Goal: Task Accomplishment & Management: Manage account settings

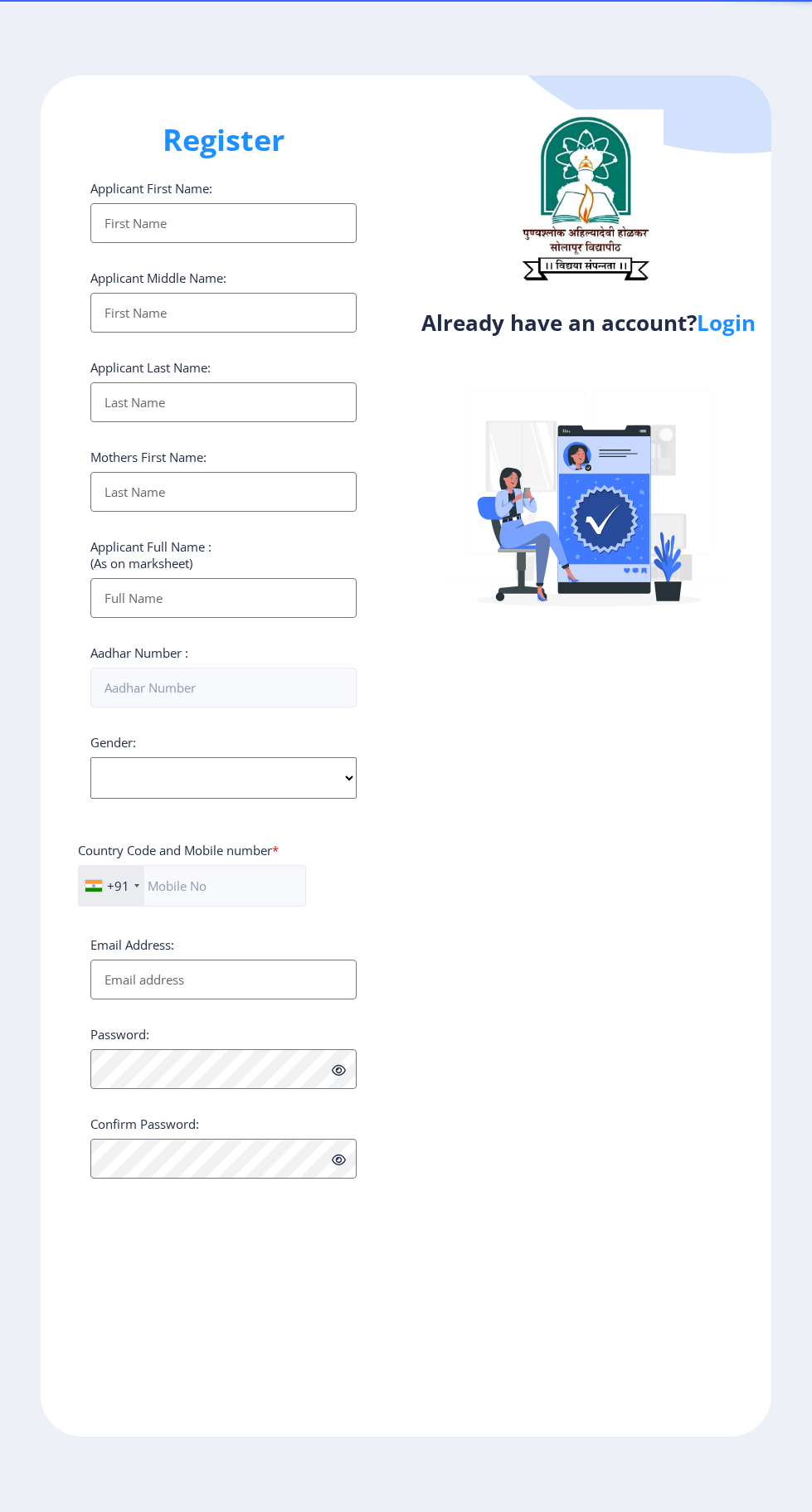
select select
click at [718, 335] on link "Login" at bounding box center [726, 322] width 59 height 30
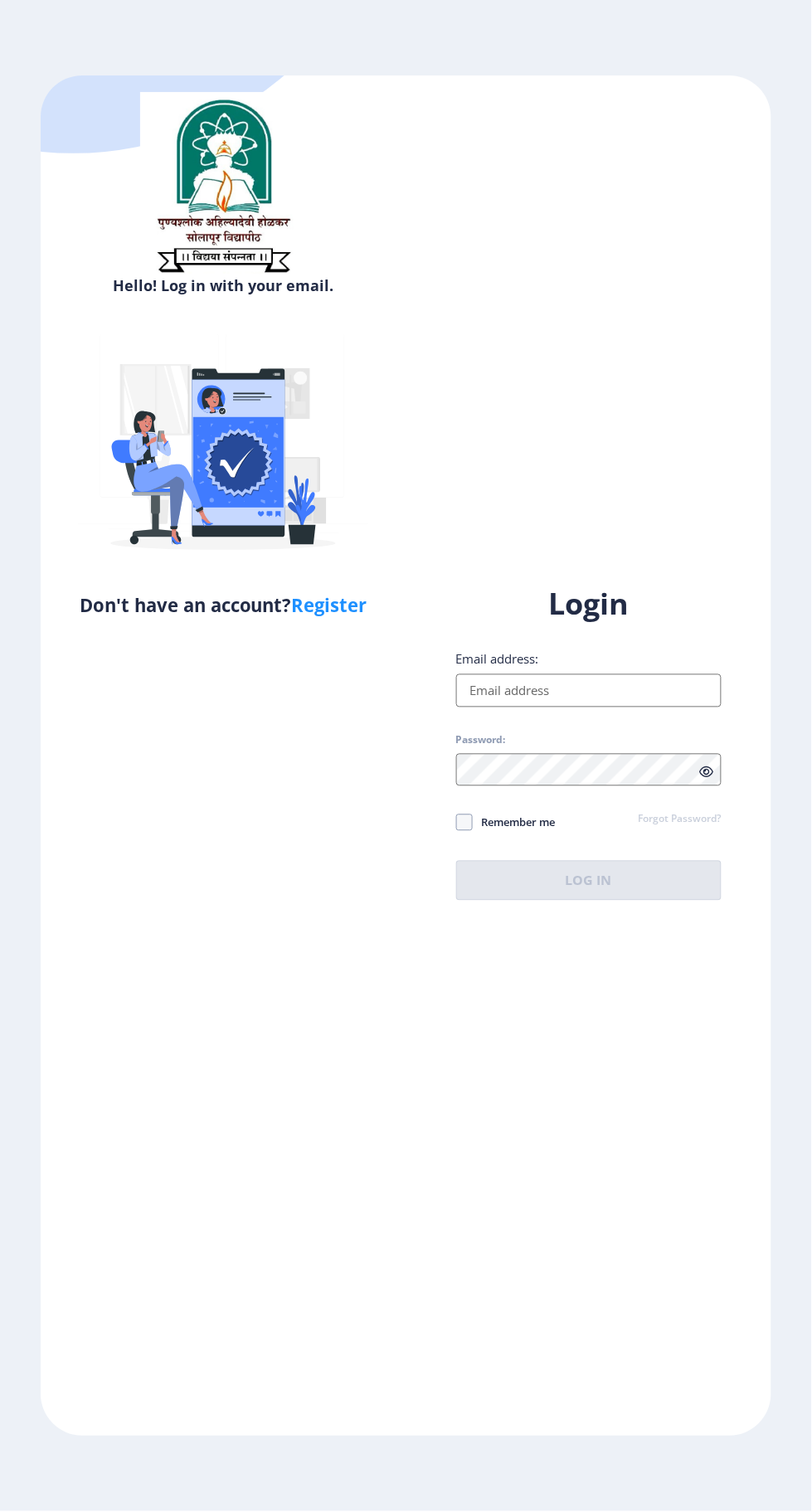
click at [628, 708] on div "Email address:" at bounding box center [589, 679] width 266 height 56
click at [613, 708] on input "Email address:" at bounding box center [589, 691] width 266 height 33
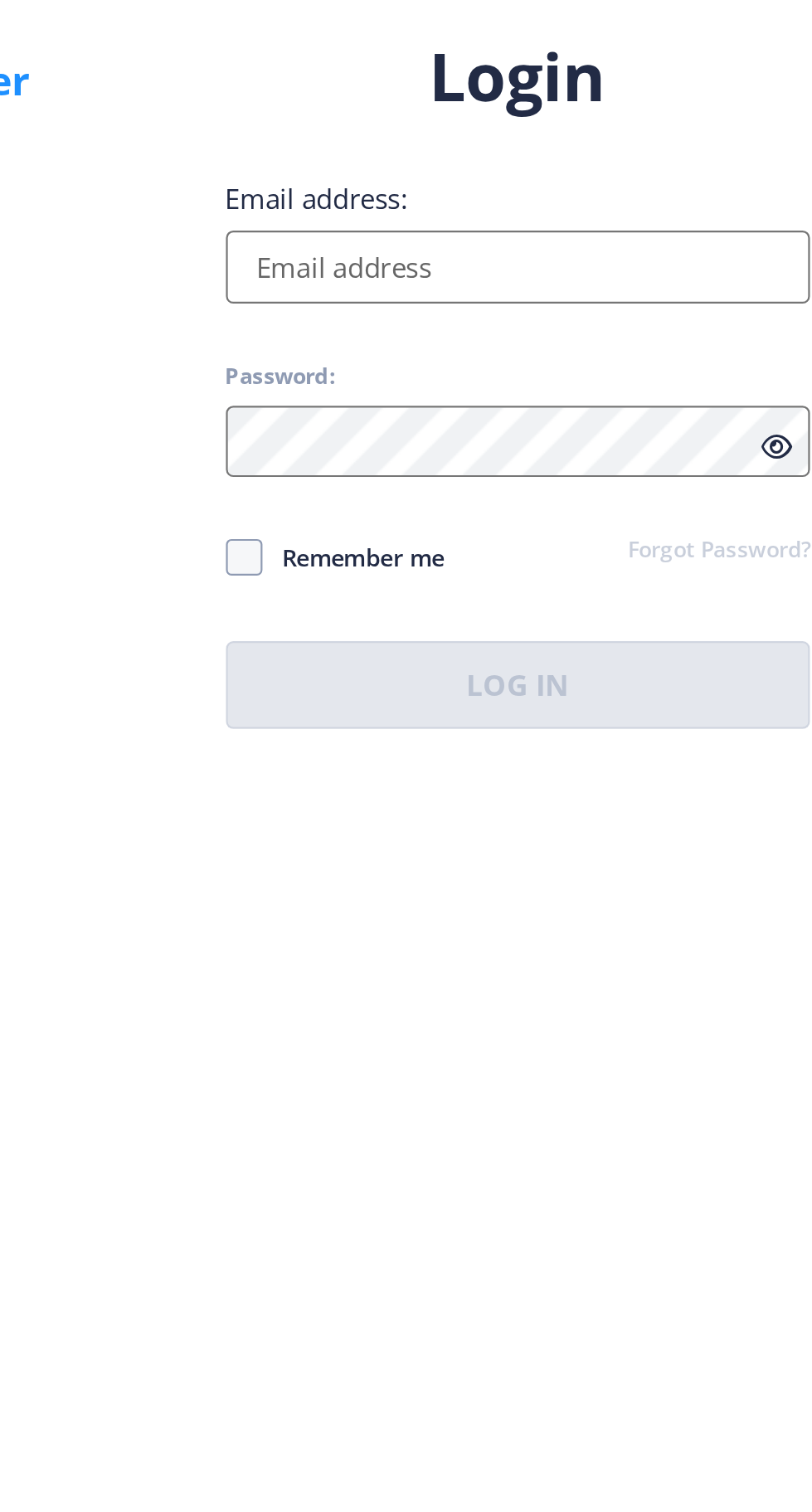
type input "[EMAIL_ADDRESS][DOMAIN_NAME]"
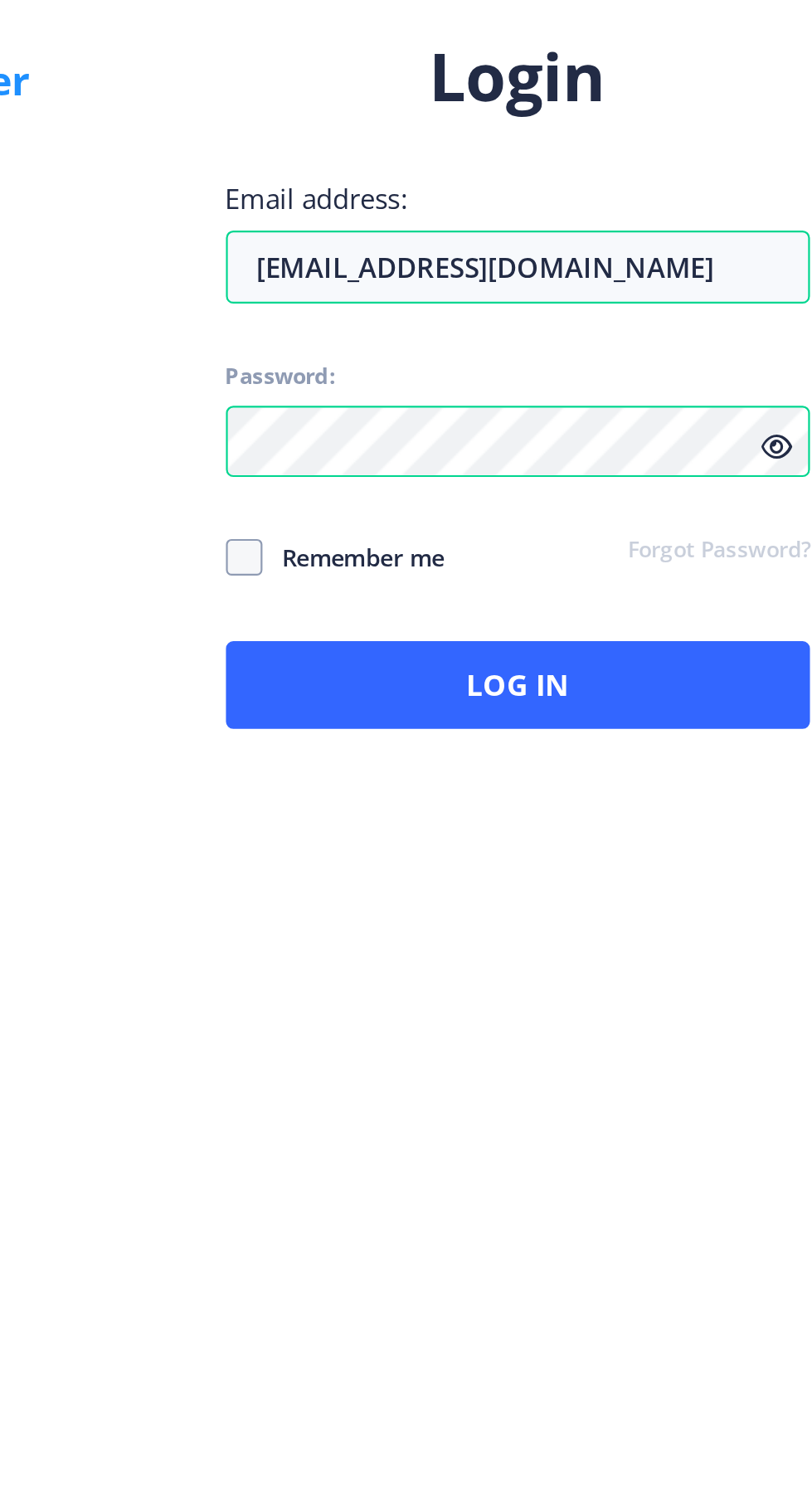
click at [706, 779] on icon at bounding box center [706, 773] width 14 height 13
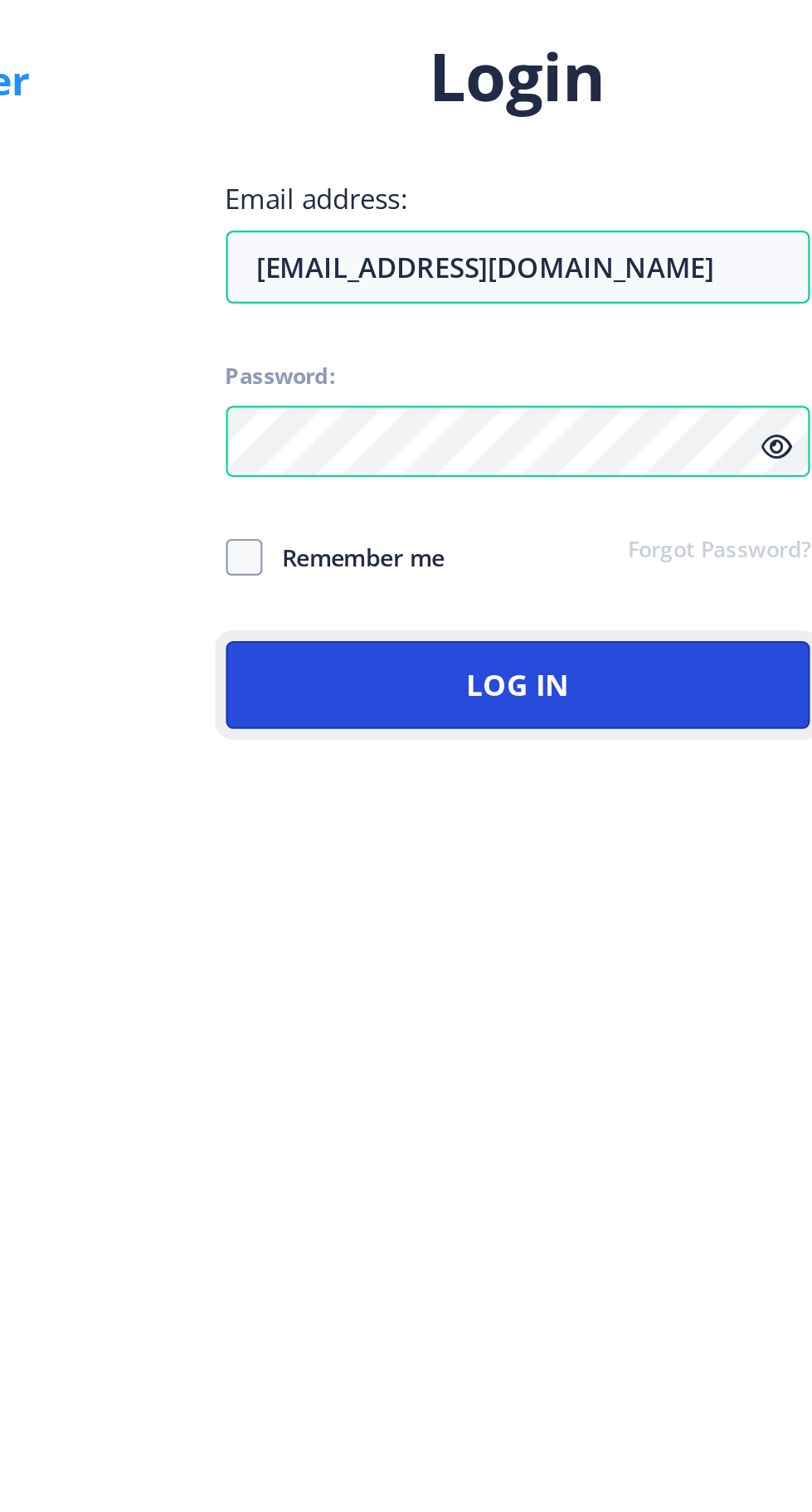
click at [643, 901] on button "Log In" at bounding box center [589, 880] width 266 height 40
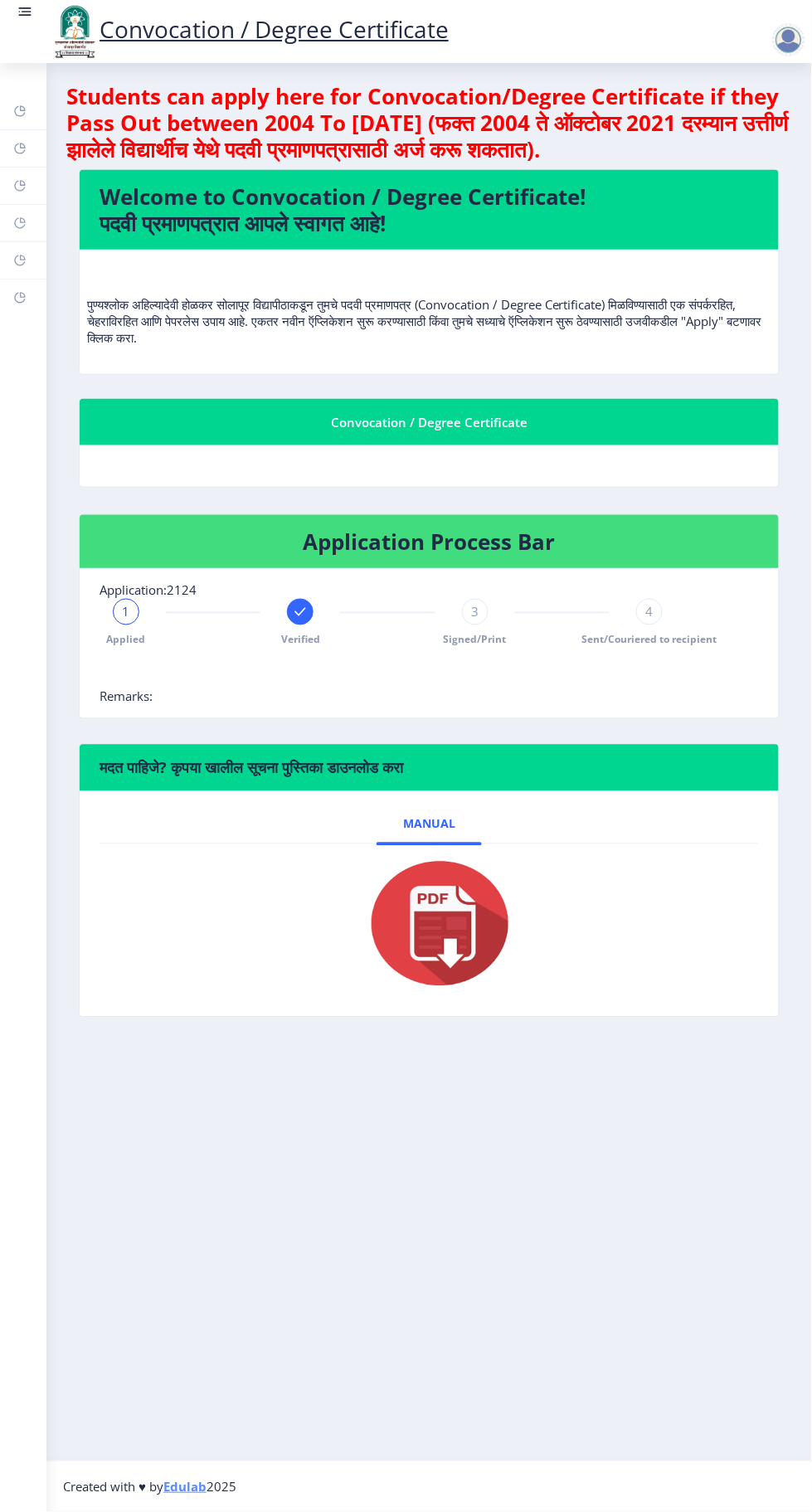
click at [22, 145] on rect at bounding box center [20, 149] width 13 height 13
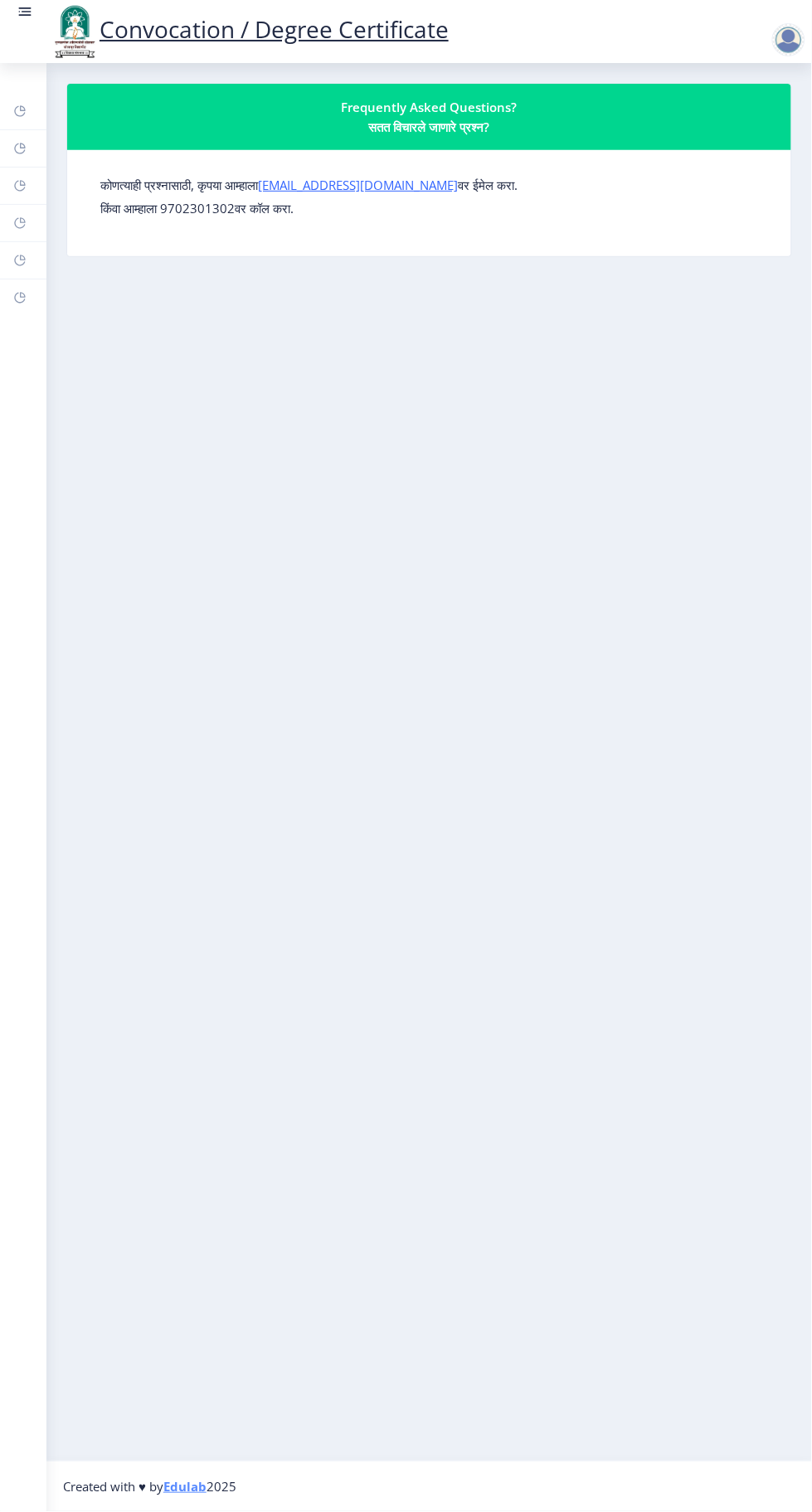
click at [22, 182] on rect at bounding box center [20, 185] width 13 height 13
select select
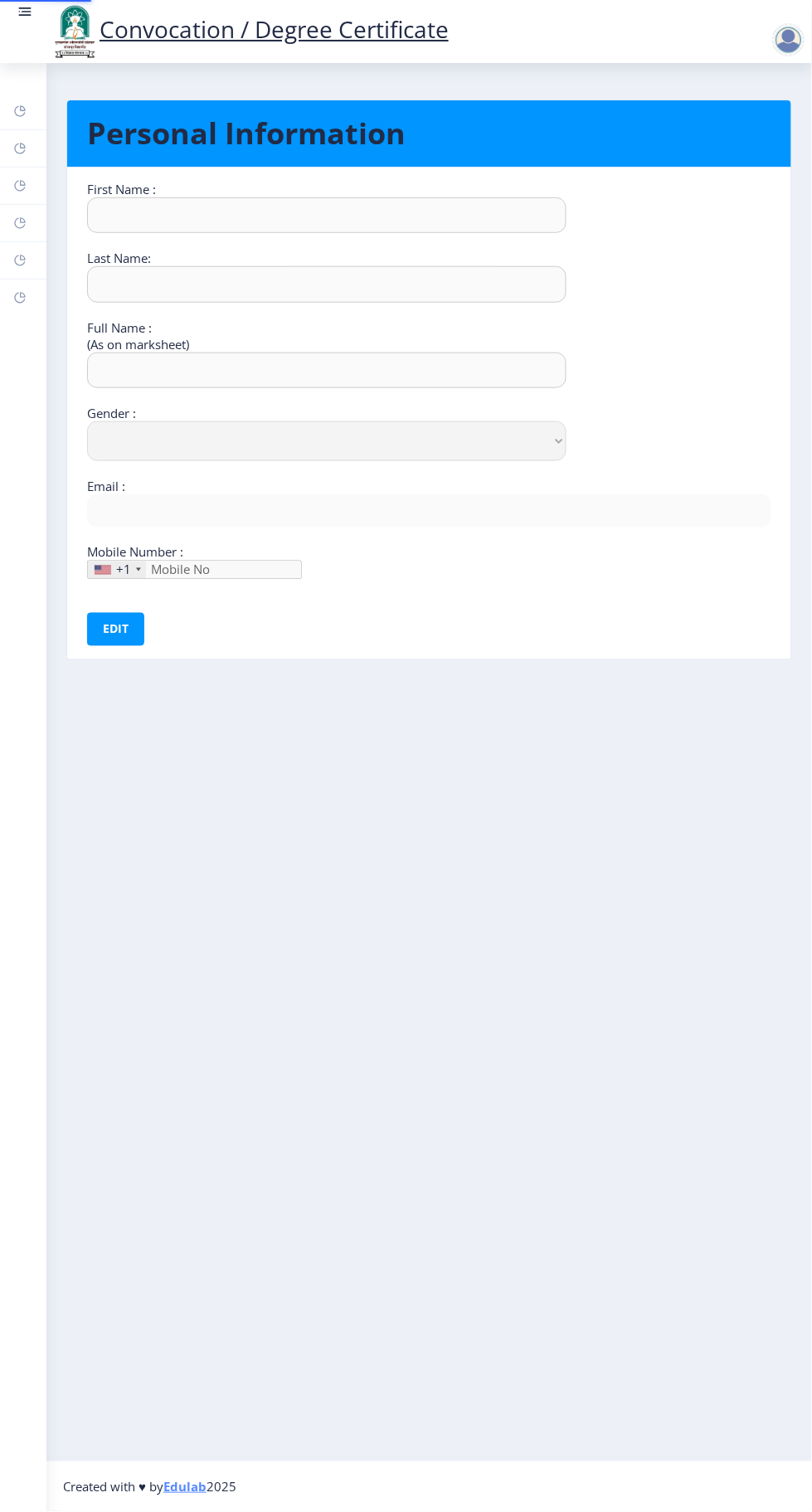
type input "Santosh"
type input "[PERSON_NAME]"
select select "[DEMOGRAPHIC_DATA]"
type input "[EMAIL_ADDRESS][DOMAIN_NAME]"
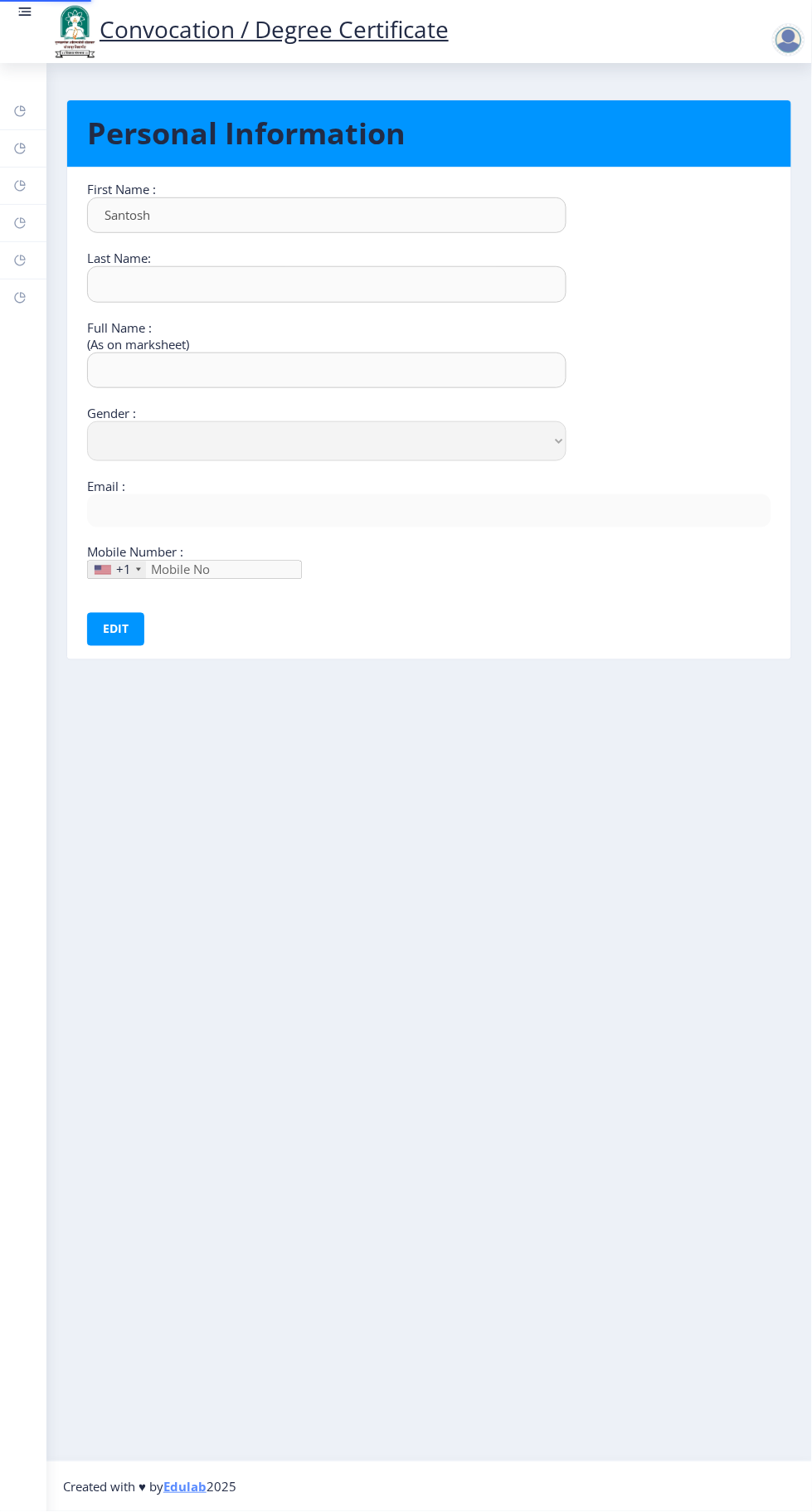
type input "9158437745"
click at [22, 219] on rect at bounding box center [20, 223] width 13 height 13
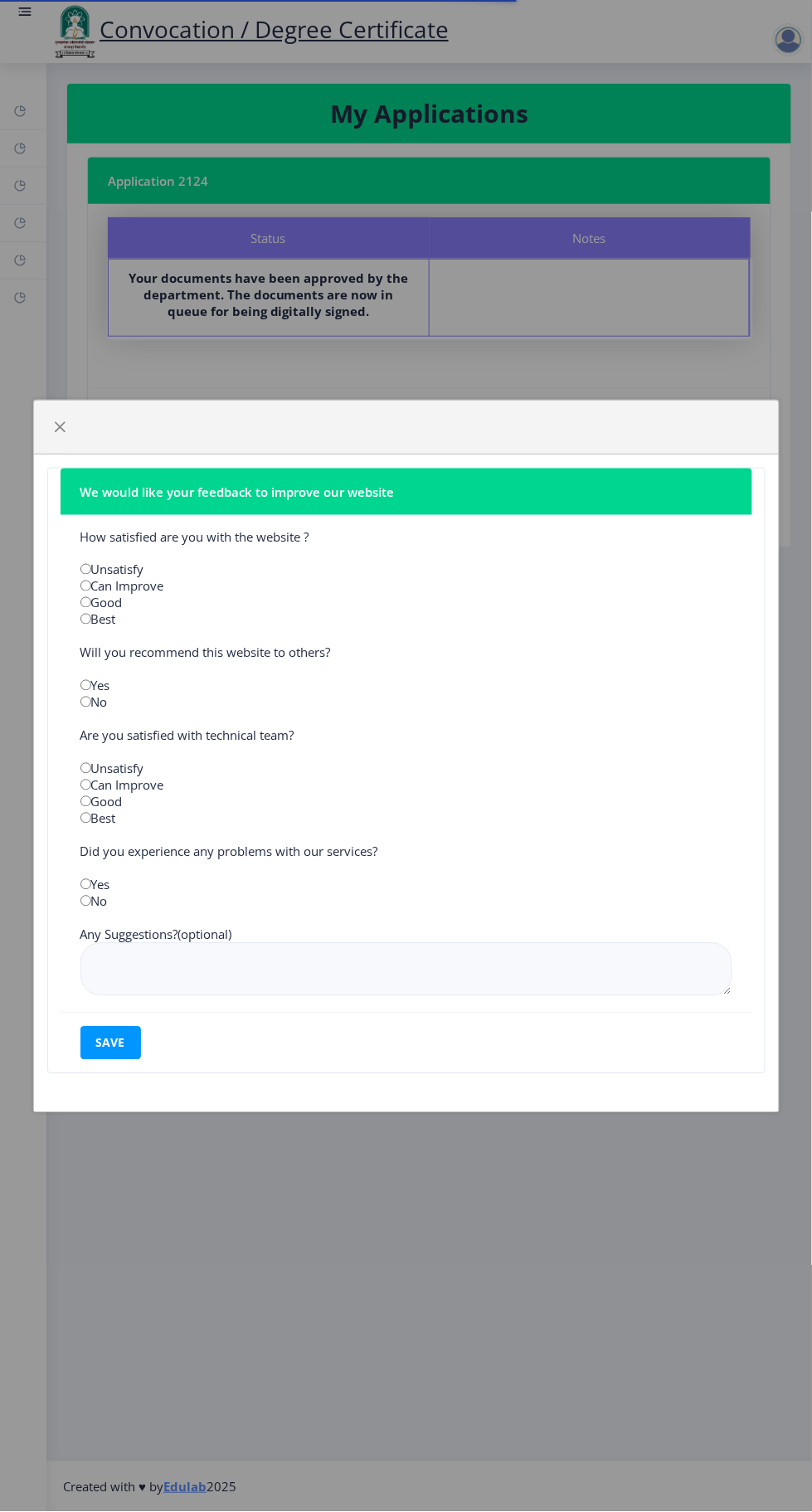
click at [30, 115] on div "We would like your feedback to improve our website How satisfied are you with t…" at bounding box center [406, 756] width 812 height 1512
click at [60, 424] on span "button" at bounding box center [60, 427] width 13 height 13
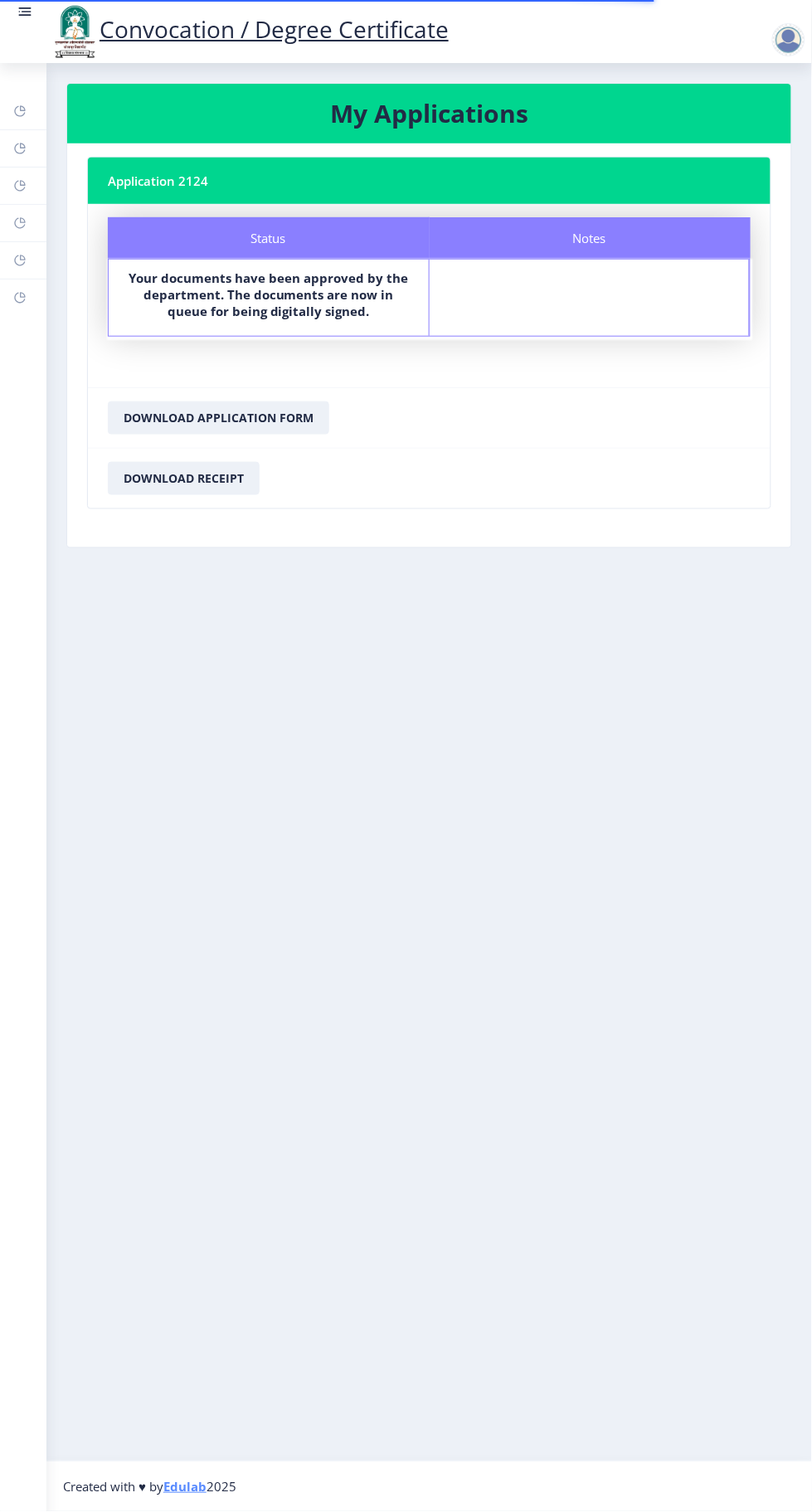
click at [20, 110] on rect at bounding box center [20, 111] width 13 height 13
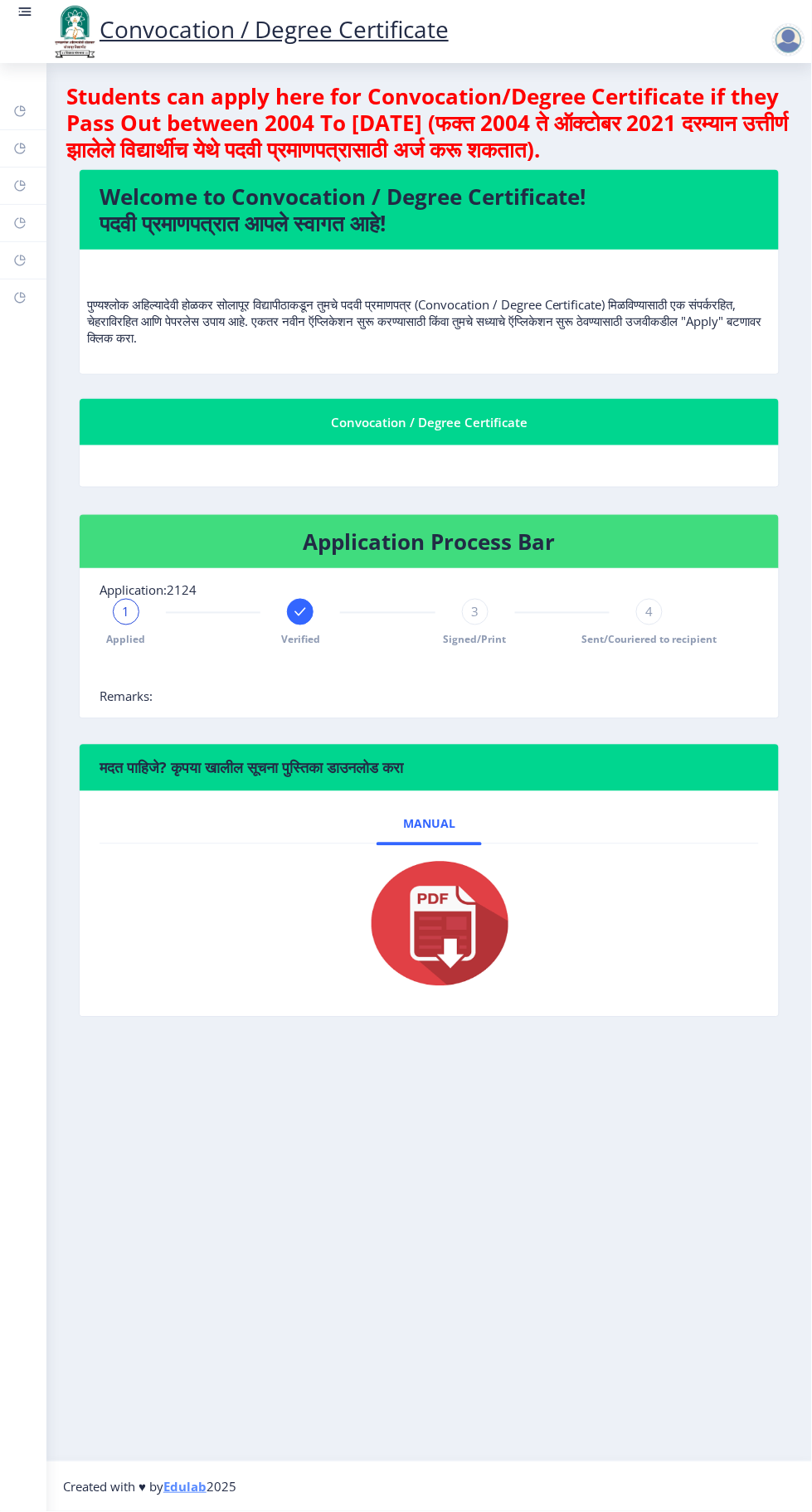
click at [20, 148] on rect at bounding box center [20, 149] width 13 height 13
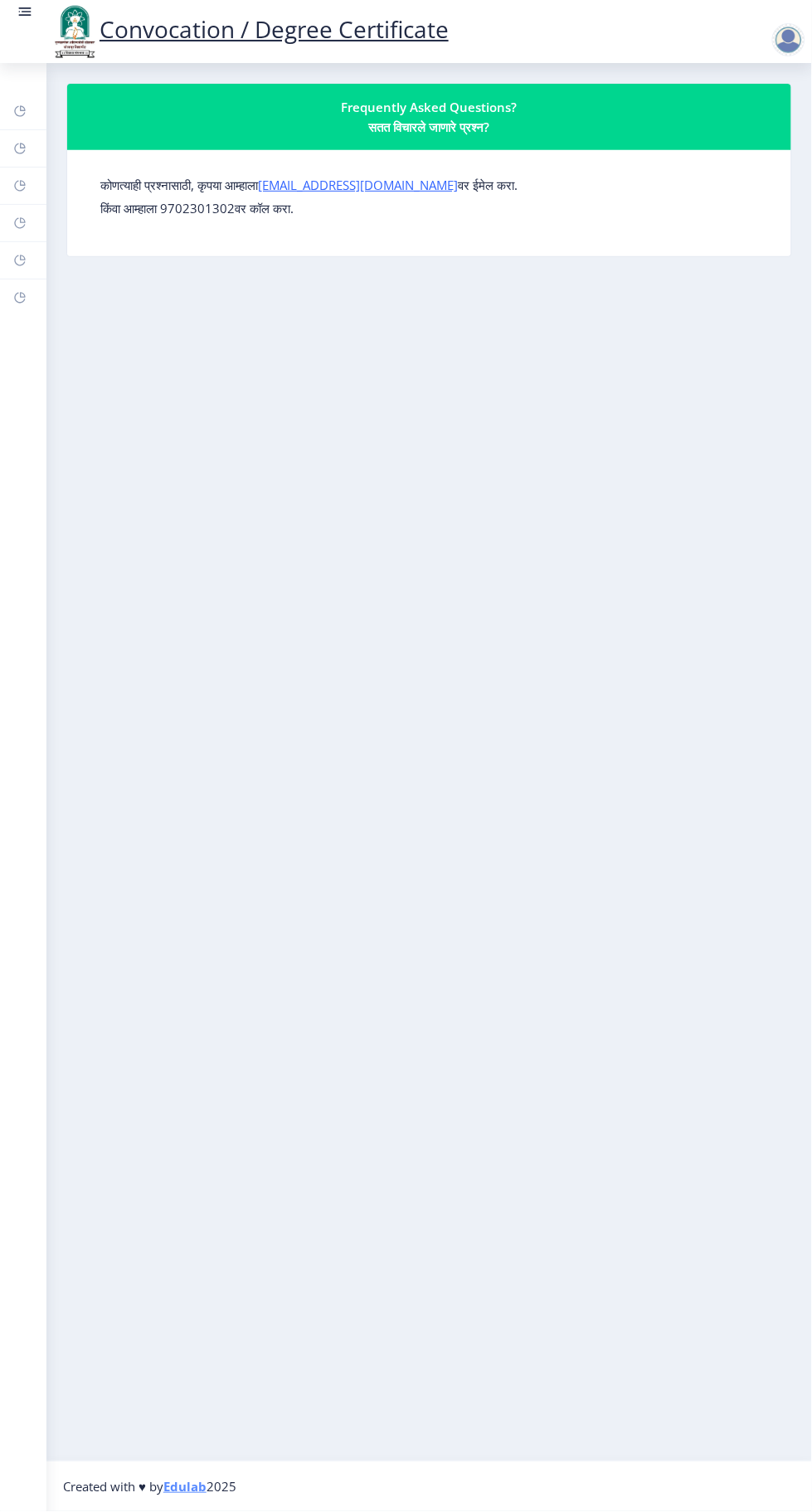
click at [22, 293] on rect at bounding box center [20, 297] width 13 height 13
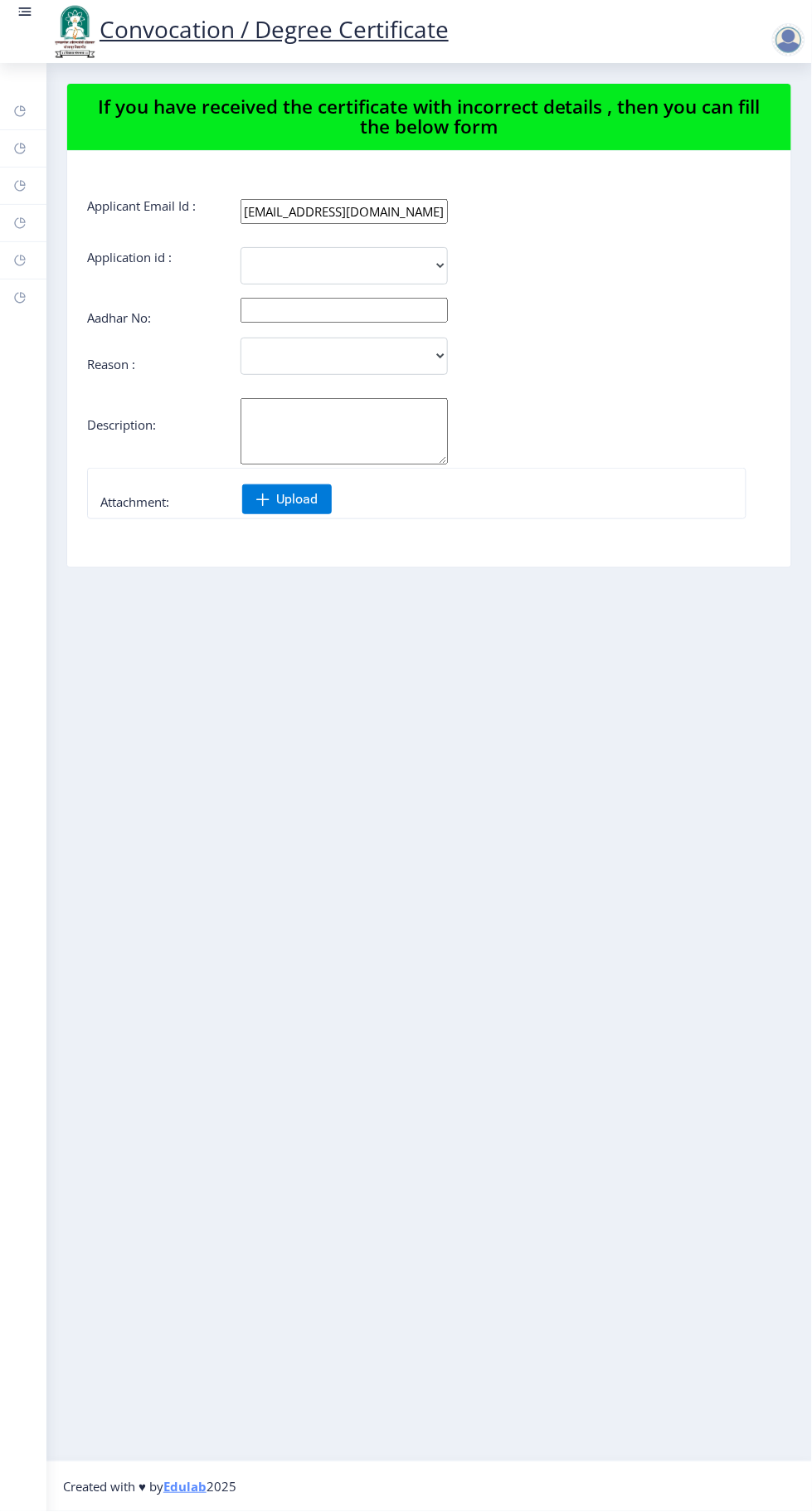
click at [20, 259] on rect at bounding box center [20, 260] width 13 height 13
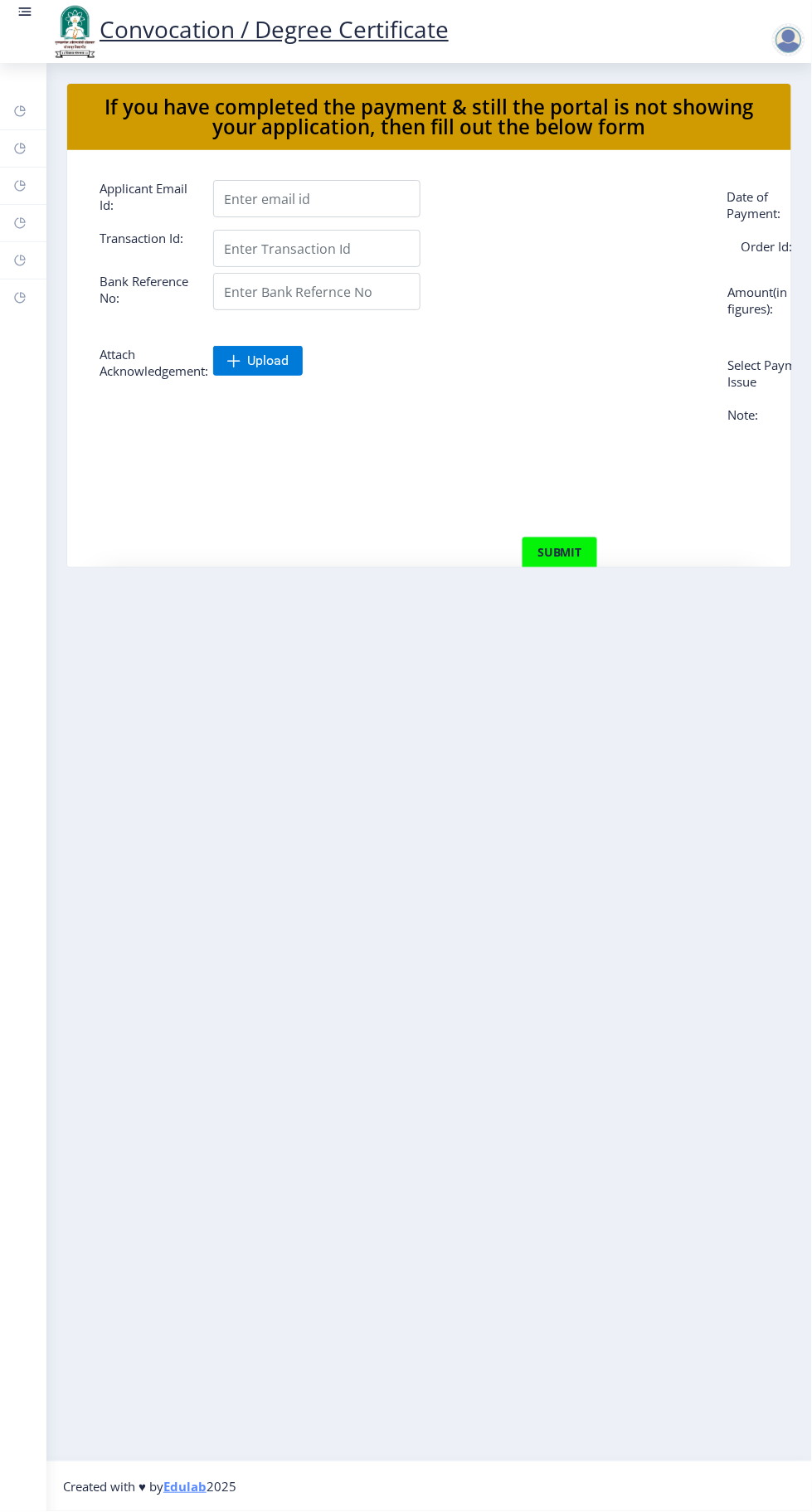
click at [22, 145] on rect at bounding box center [20, 149] width 13 height 13
